Goal: Information Seeking & Learning: Learn about a topic

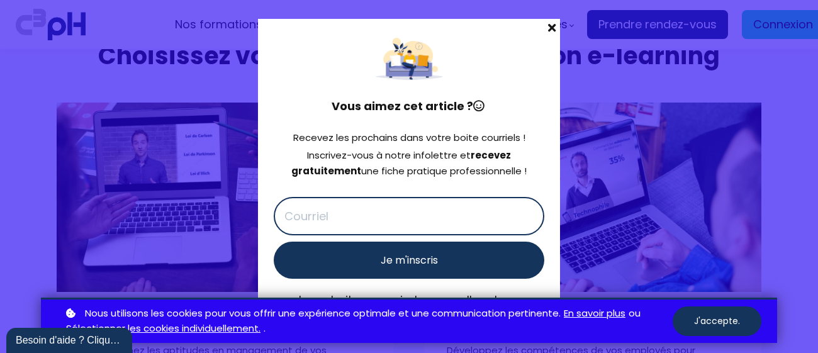
scroll to position [5402, 0]
click at [548, 30] on span at bounding box center [552, 28] width 16 height 18
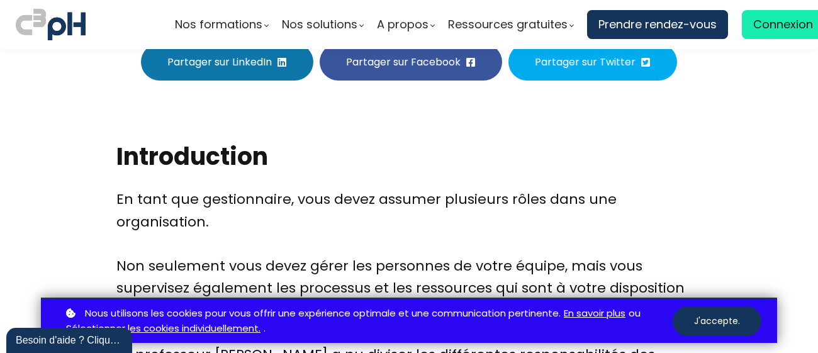
scroll to position [0, 0]
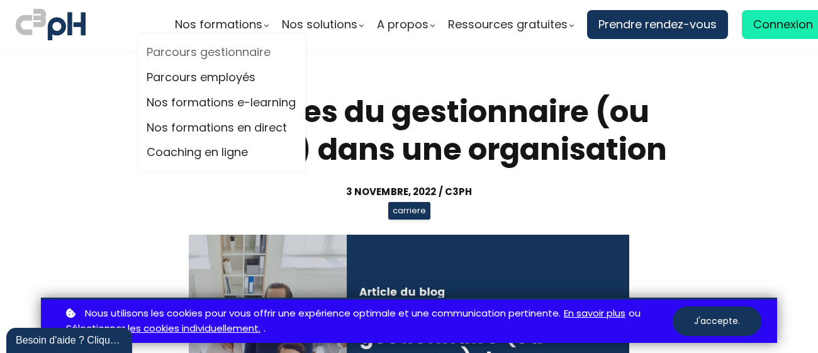
click at [247, 57] on link "Parcours gestionnaire" at bounding box center [221, 52] width 149 height 19
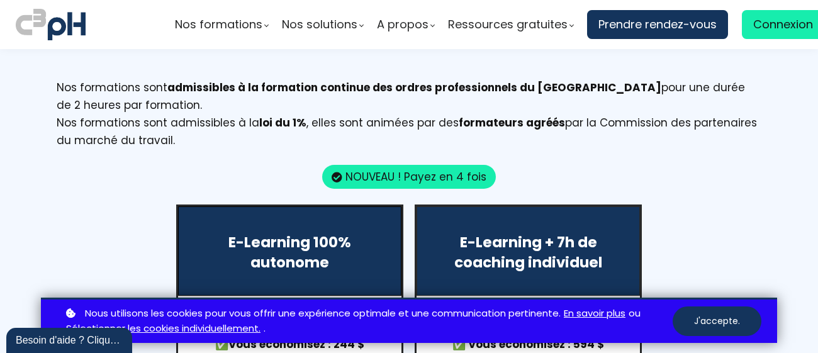
scroll to position [1143, 0]
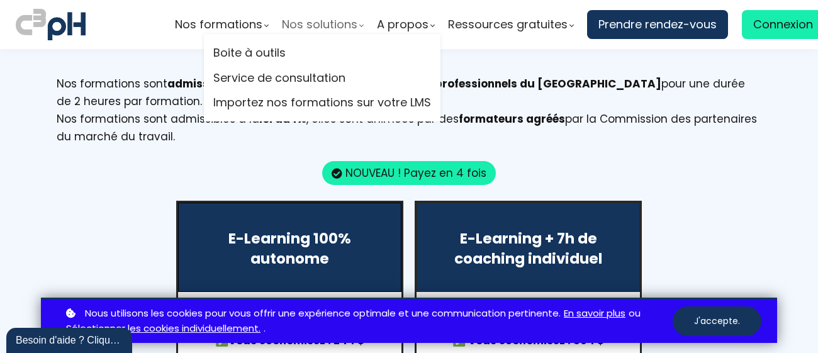
click at [300, 26] on span "Nos solutions" at bounding box center [320, 24] width 76 height 19
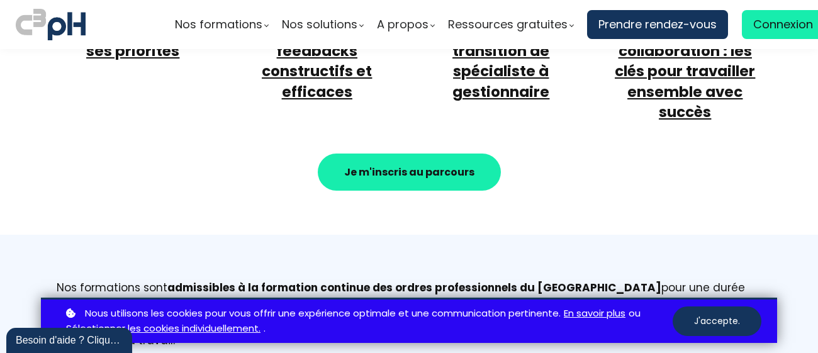
scroll to position [0, 0]
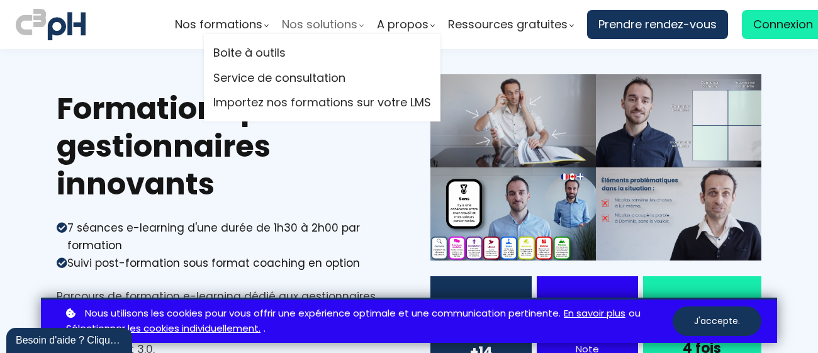
click at [348, 32] on span "Nos solutions" at bounding box center [320, 24] width 76 height 19
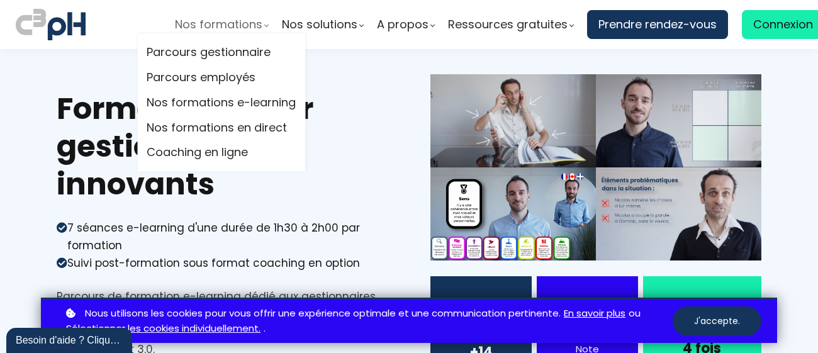
click at [181, 28] on span "Nos formations" at bounding box center [219, 24] width 88 height 19
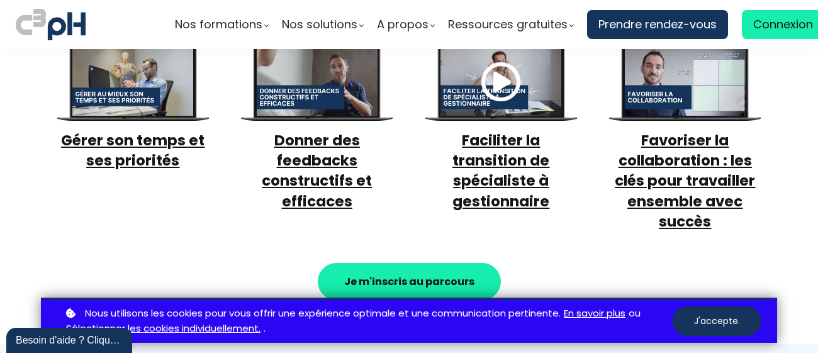
scroll to position [823, 0]
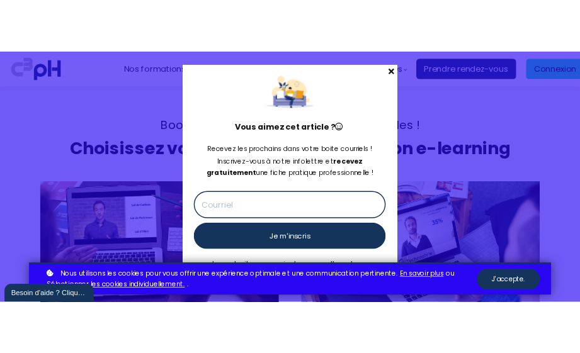
scroll to position [22, 0]
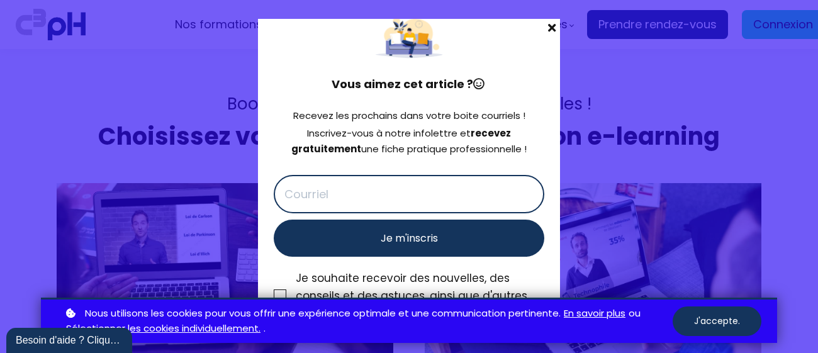
click at [550, 23] on span at bounding box center [552, 28] width 16 height 18
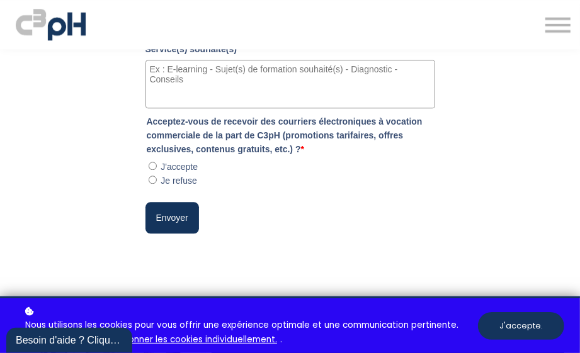
scroll to position [3996, 0]
